Goal: Find specific page/section: Find specific page/section

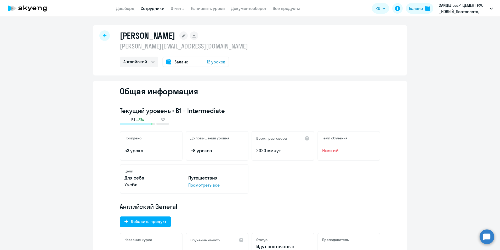
select select "english"
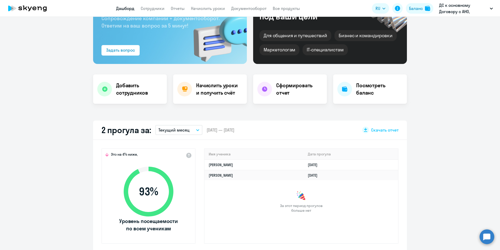
scroll to position [52, 0]
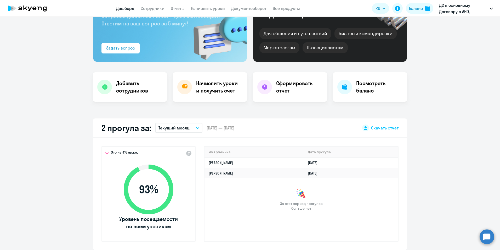
select select "30"
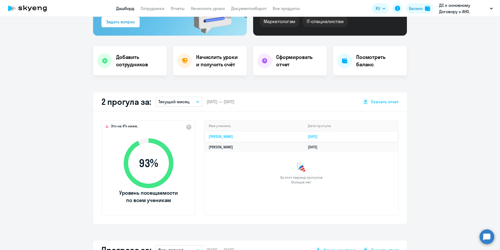
scroll to position [0, 0]
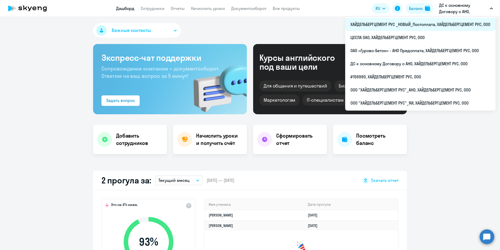
click at [401, 22] on li "ХАЙДЕЛЬБЕРГЦЕМЕНТ РУС _НОВЫЙ_Постоплата, ХАЙДЕЛЬБЕРГЦЕМЕНТ РУС, ООО" at bounding box center [420, 24] width 150 height 13
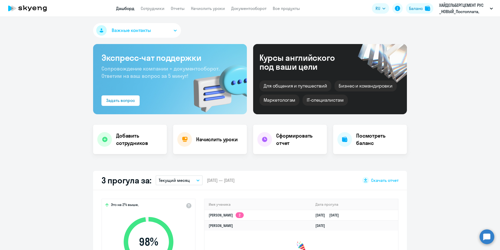
select select "30"
click at [154, 7] on link "Сотрудники" at bounding box center [153, 8] width 24 height 5
select select "30"
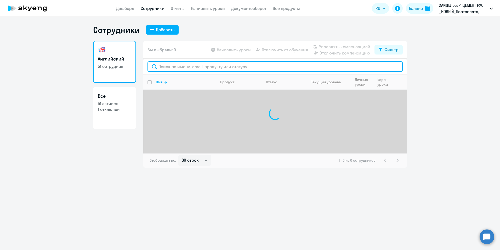
click at [218, 66] on input "text" at bounding box center [275, 66] width 255 height 10
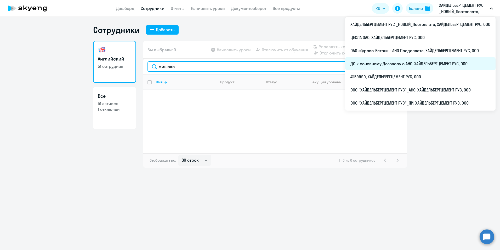
type input "мишако"
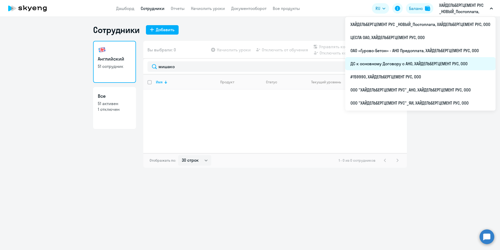
click at [391, 63] on li "ДС к основному Договору с АНО, ХАЙДЕЛЬБЕРГЦЕМЕНТ РУС, ООО" at bounding box center [420, 63] width 150 height 13
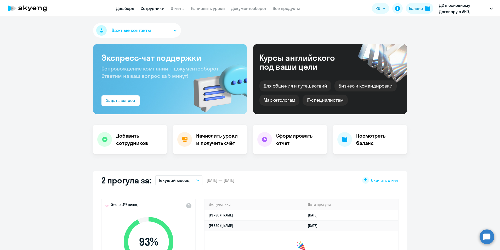
drag, startPoint x: 150, startPoint y: 8, endPoint x: 163, endPoint y: 16, distance: 15.6
click at [150, 7] on link "Сотрудники" at bounding box center [153, 8] width 24 height 5
select select "30"
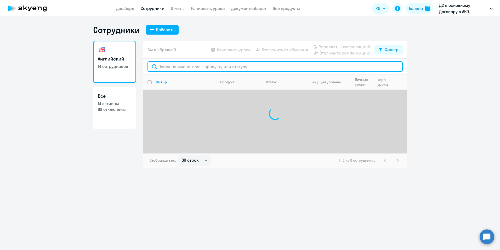
click at [204, 66] on input "text" at bounding box center [275, 66] width 255 height 10
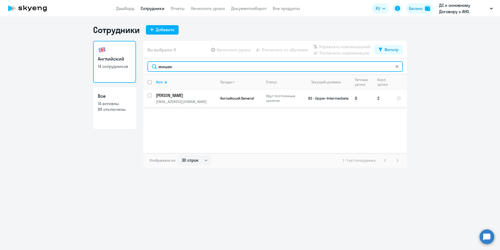
type input "мишак"
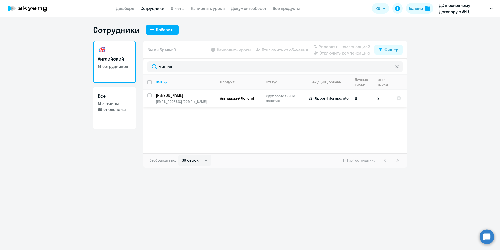
click at [189, 95] on p "Мишаков Максим" at bounding box center [185, 95] width 59 height 6
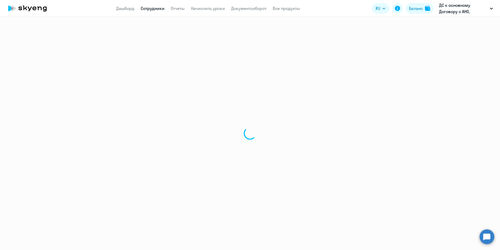
select select "english"
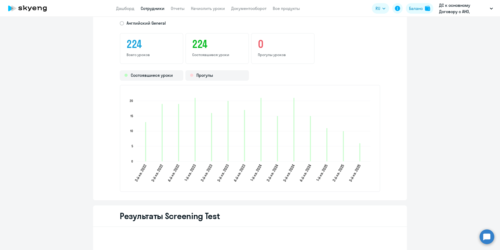
scroll to position [732, 0]
